Goal: Obtain resource: Obtain resource

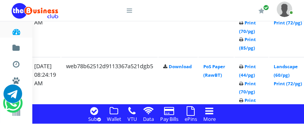
scroll to position [697, 150]
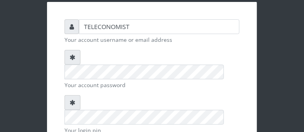
scroll to position [61, 0]
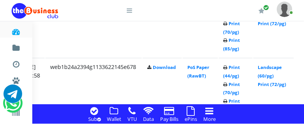
scroll to position [1244, 172]
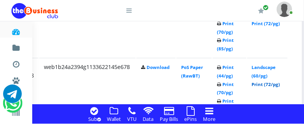
click at [280, 85] on link "Print (72/pg)" at bounding box center [266, 85] width 28 height 6
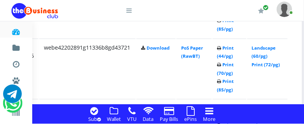
scroll to position [1182, 172]
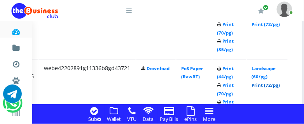
click at [280, 87] on link "Print (72/pg)" at bounding box center [266, 85] width 28 height 6
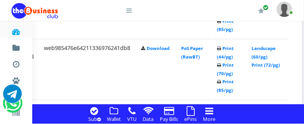
scroll to position [1121, 172]
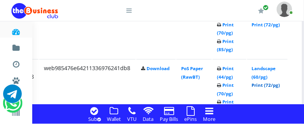
click at [277, 87] on link "Print (72/pg)" at bounding box center [266, 86] width 28 height 6
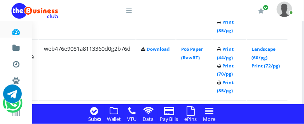
scroll to position [1060, 172]
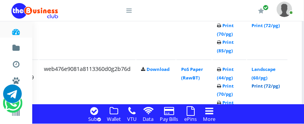
click at [277, 87] on link "Print (72/pg)" at bounding box center [266, 87] width 28 height 6
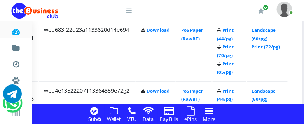
scroll to position [998, 172]
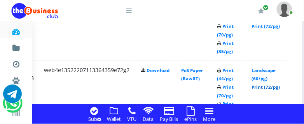
click at [280, 85] on link "Print (72/pg)" at bounding box center [266, 87] width 28 height 6
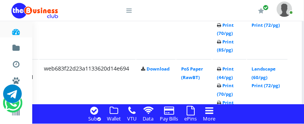
scroll to position [937, 172]
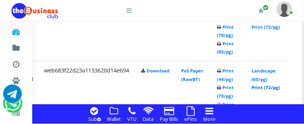
click at [280, 89] on link "Print (72/pg)" at bounding box center [266, 88] width 28 height 6
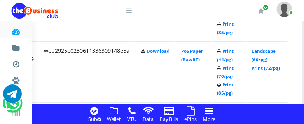
scroll to position [875, 172]
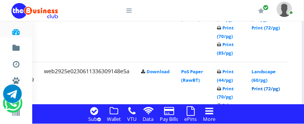
click at [280, 88] on link "Print (72/pg)" at bounding box center [266, 89] width 28 height 6
click at [274, 89] on link "Print (72/pg)" at bounding box center [266, 89] width 28 height 6
click at [280, 89] on link "Print (72/pg)" at bounding box center [266, 89] width 28 height 6
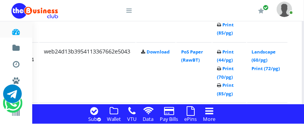
scroll to position [813, 172]
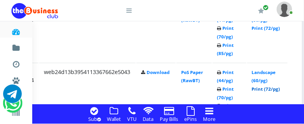
click at [280, 90] on link "Print (72/pg)" at bounding box center [266, 89] width 28 height 6
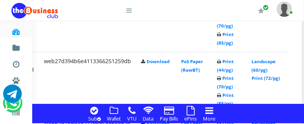
scroll to position [752, 172]
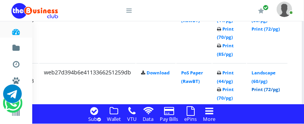
click at [280, 91] on link "Print (72/pg)" at bounding box center [266, 90] width 28 height 6
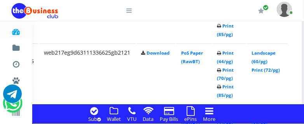
scroll to position [690, 172]
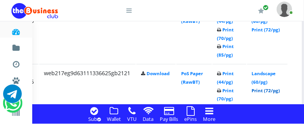
click at [280, 92] on link "Print (72/pg)" at bounding box center [266, 91] width 28 height 6
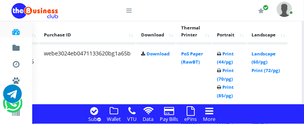
scroll to position [650, 172]
click at [234, 96] on link "Print (85/pg)" at bounding box center [225, 91] width 17 height 14
